Goal: Information Seeking & Learning: Learn about a topic

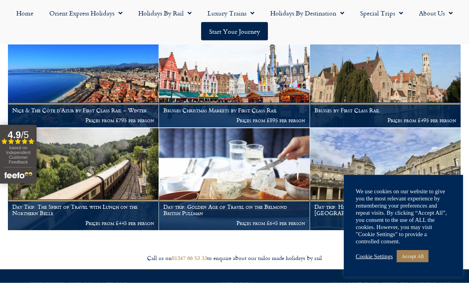
scroll to position [1222, 0]
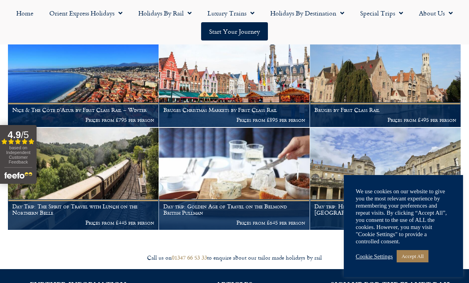
click at [274, 166] on img at bounding box center [234, 179] width 151 height 103
click at [422, 259] on link "Accept All" at bounding box center [413, 256] width 32 height 12
click at [423, 256] on link "Accept All" at bounding box center [413, 256] width 32 height 12
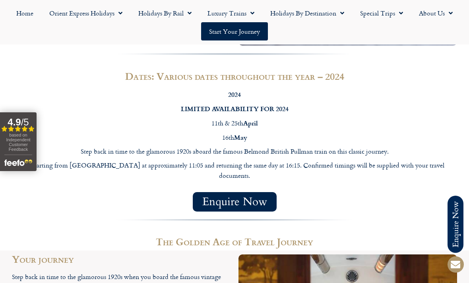
scroll to position [569, 0]
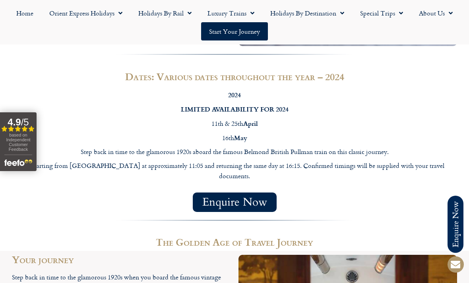
click at [395, 12] on span "Menu" at bounding box center [399, 13] width 8 height 14
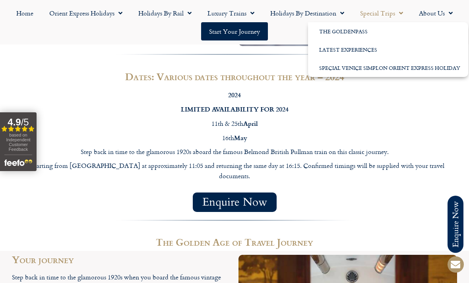
click at [398, 70] on link "Special Venice Simplon Orient Express Holiday" at bounding box center [388, 68] width 160 height 18
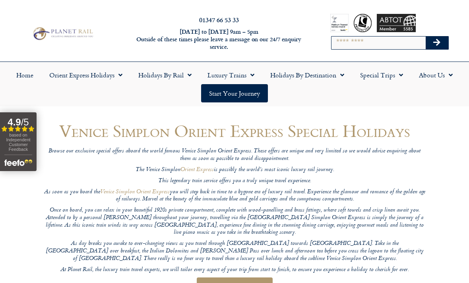
click at [388, 77] on link "Special Trips" at bounding box center [381, 75] width 59 height 18
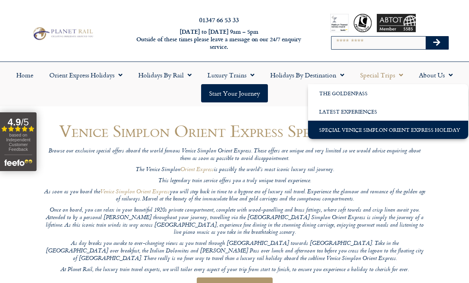
click at [367, 94] on link "The GoldenPass" at bounding box center [388, 93] width 160 height 18
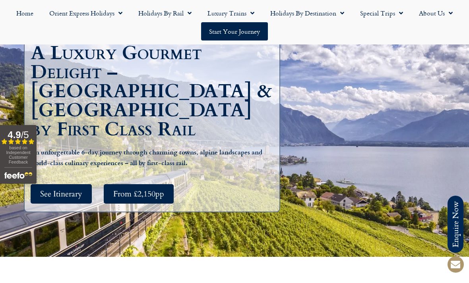
scroll to position [110, 0]
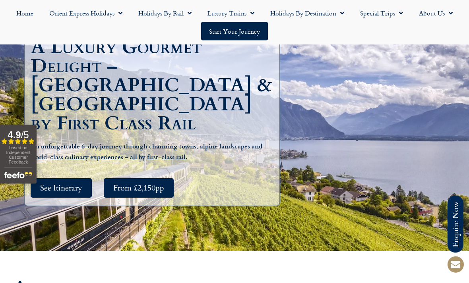
click at [61, 184] on span "See Itinerary" at bounding box center [61, 189] width 42 height 10
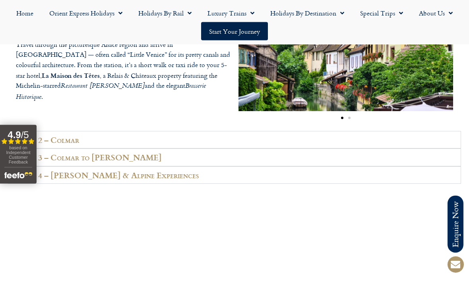
scroll to position [1191, 0]
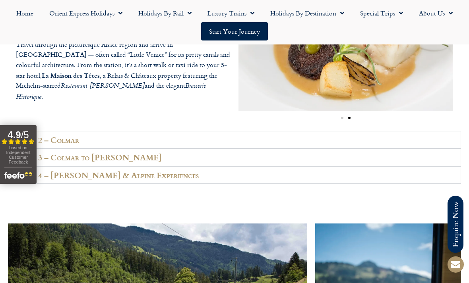
click at [24, 19] on link "Home" at bounding box center [24, 13] width 33 height 18
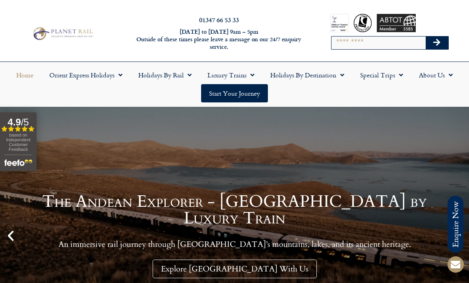
click at [248, 75] on span "Menu" at bounding box center [250, 75] width 8 height 14
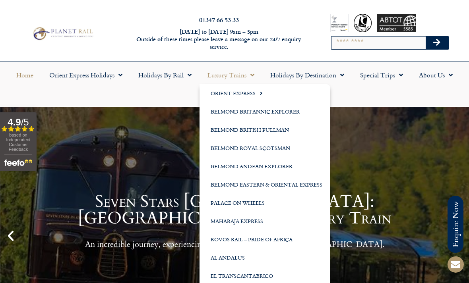
click at [182, 78] on link "Holidays by Rail" at bounding box center [164, 75] width 69 height 18
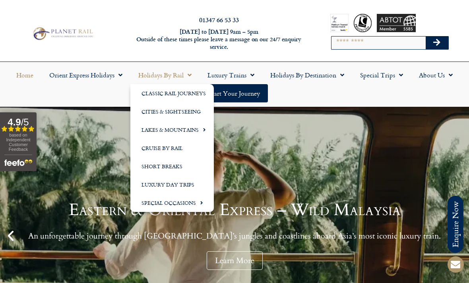
click at [391, 77] on link "Special Trips" at bounding box center [381, 75] width 59 height 18
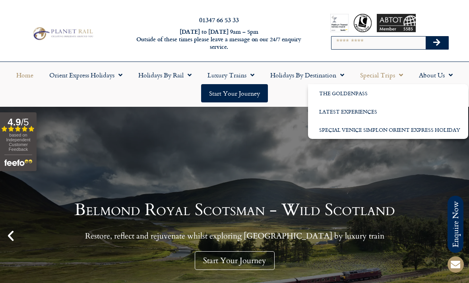
click at [358, 94] on link "The GoldenPass" at bounding box center [388, 93] width 160 height 18
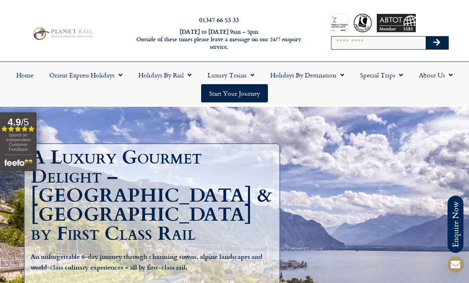
click at [392, 78] on link "Special Trips" at bounding box center [381, 75] width 59 height 18
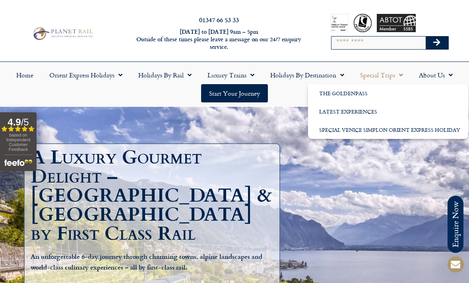
click at [372, 114] on link "Latest Experiences" at bounding box center [388, 112] width 160 height 18
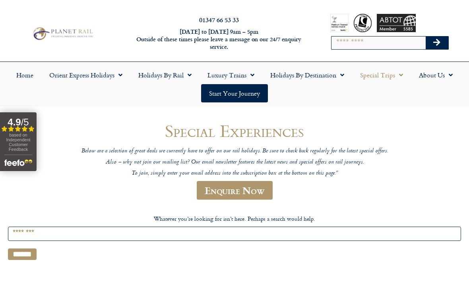
click at [26, 77] on link "Home" at bounding box center [24, 75] width 33 height 18
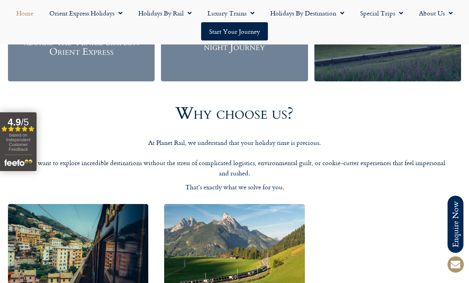
scroll to position [1074, 0]
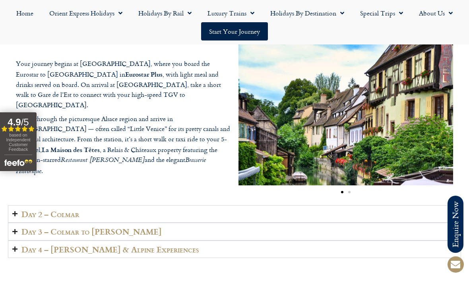
scroll to position [136, 0]
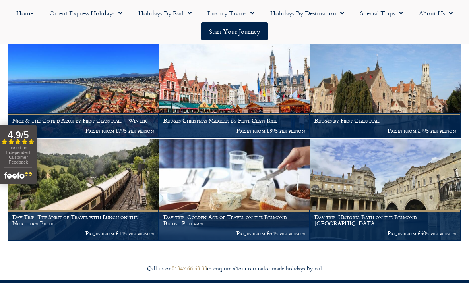
scroll to position [1210, 0]
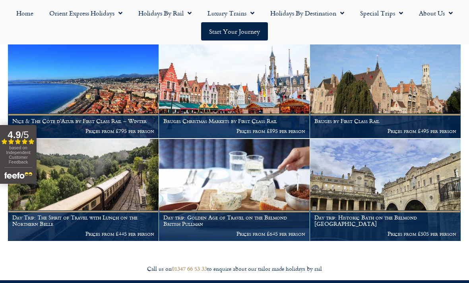
click at [86, 180] on img at bounding box center [83, 190] width 151 height 103
click at [116, 215] on h1 "Day Trip: The Spirit of Travel with Lunch on the Northern Belle" at bounding box center [83, 221] width 142 height 13
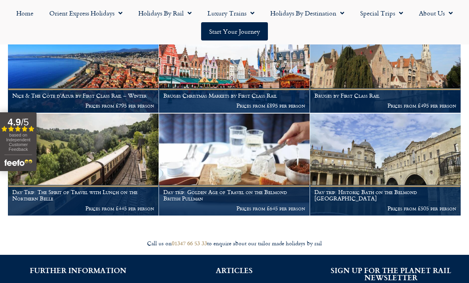
click at [100, 145] on img at bounding box center [83, 165] width 151 height 103
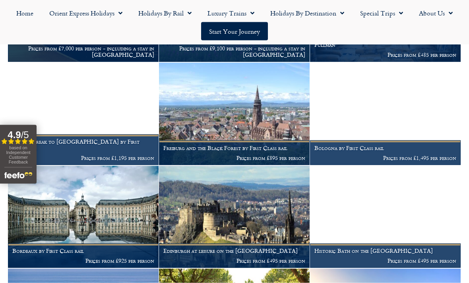
scroll to position [663, 0]
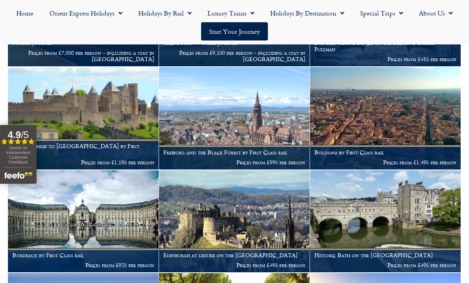
click at [390, 201] on img at bounding box center [385, 221] width 151 height 103
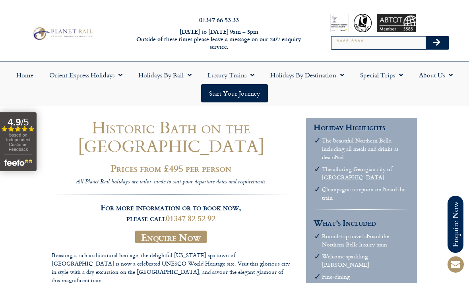
click at [27, 74] on link "Home" at bounding box center [24, 75] width 33 height 18
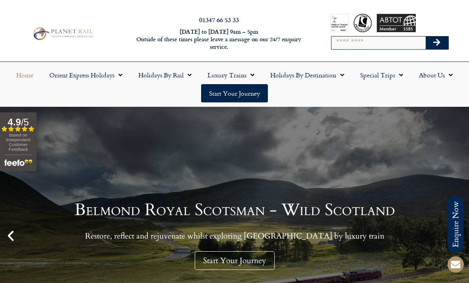
click at [184, 78] on span "Menu" at bounding box center [188, 75] width 8 height 14
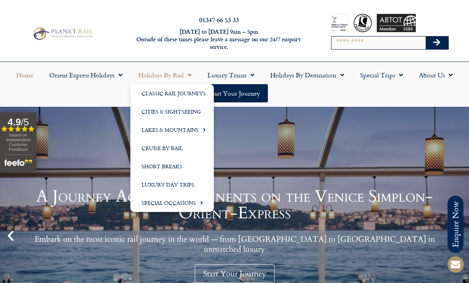
click at [191, 187] on link "Luxury Day Trips" at bounding box center [171, 185] width 83 height 18
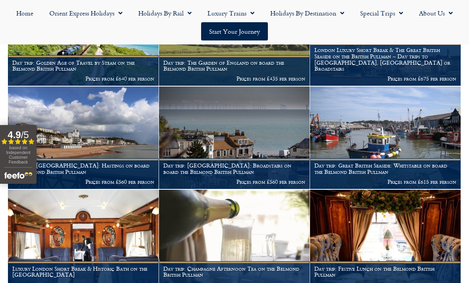
scroll to position [333, 0]
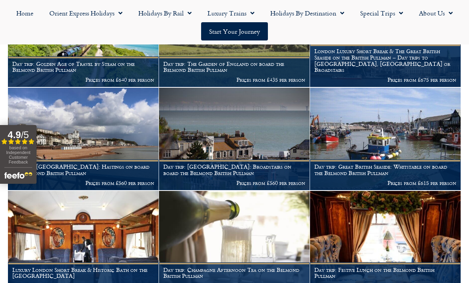
click at [273, 131] on img at bounding box center [234, 139] width 151 height 103
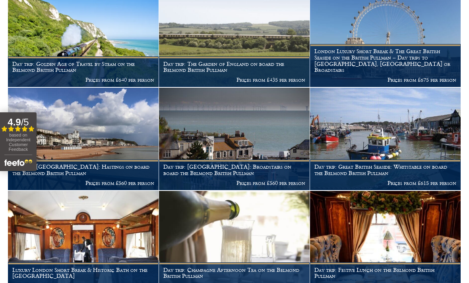
scroll to position [358, 0]
